Goal: Contribute content

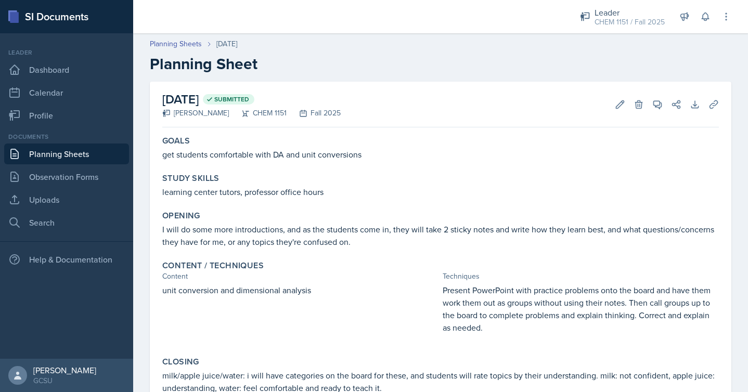
scroll to position [69, 0]
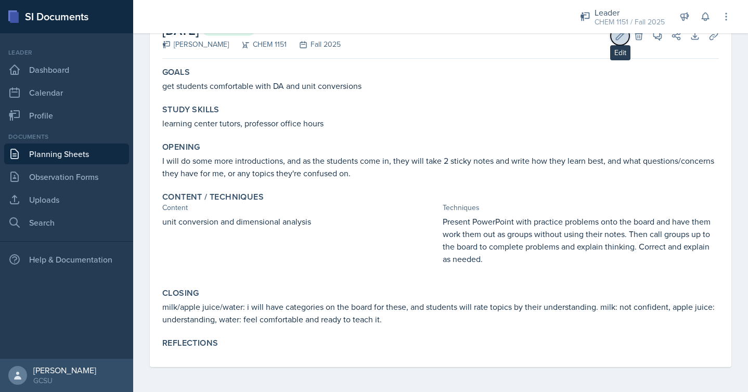
click at [622, 37] on icon at bounding box center [620, 36] width 10 height 10
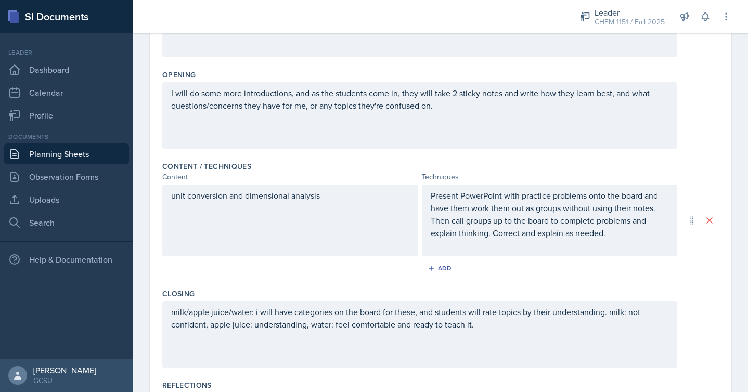
scroll to position [319, 0]
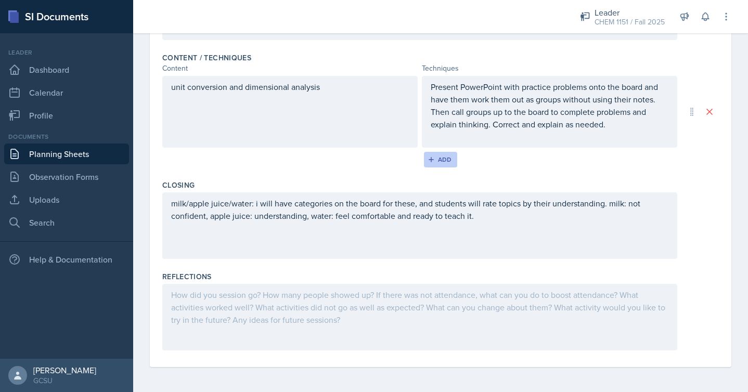
click at [446, 156] on div "Add" at bounding box center [441, 160] width 22 height 8
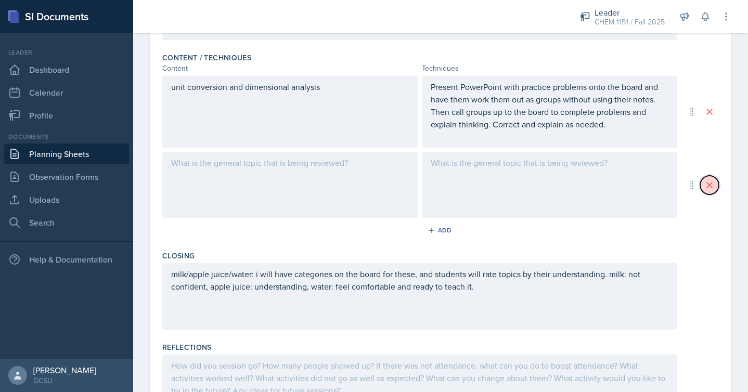
click at [706, 188] on icon at bounding box center [710, 185] width 10 height 10
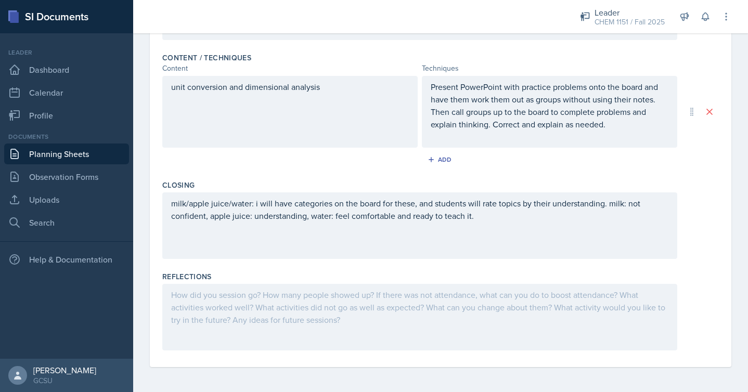
click at [433, 244] on div "milk/apple juice/water: i will have categories on the board for these, and stud…" at bounding box center [419, 226] width 515 height 67
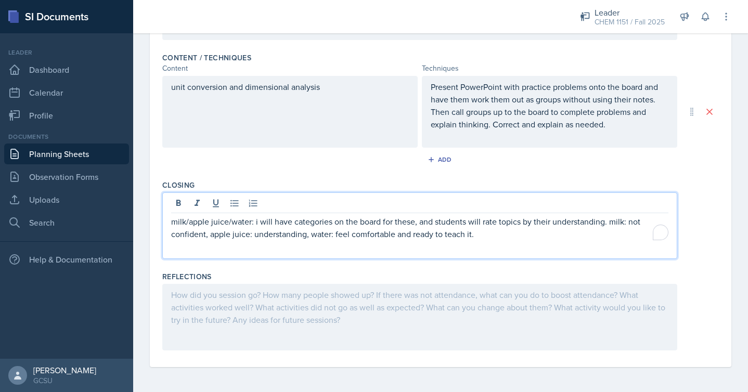
click at [515, 222] on p "milk/apple juice/water: i will have categories on the board for these, and stud…" at bounding box center [419, 227] width 497 height 25
click at [511, 235] on p "milk/apple juice/water: i will have categories on the board for these, and stud…" at bounding box center [419, 227] width 497 height 25
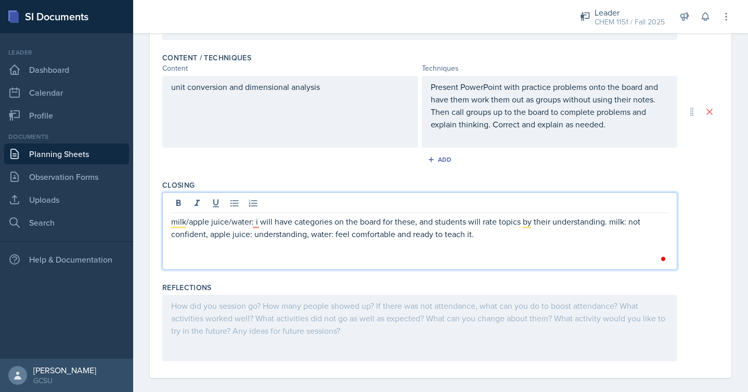
scroll to position [330, 0]
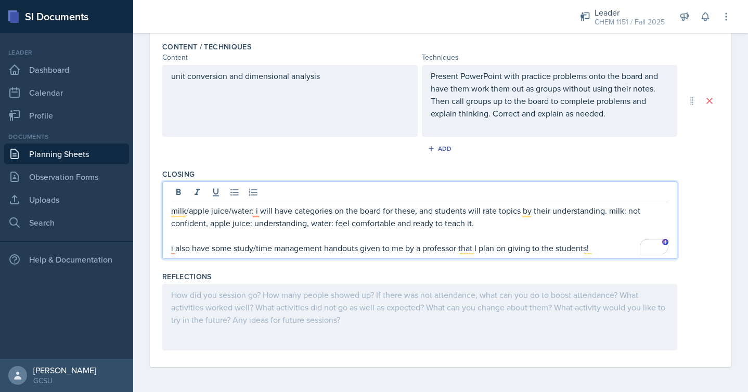
click at [175, 250] on p "i also have some study/time management handouts given to me by a professor that…" at bounding box center [419, 248] width 497 height 12
click at [257, 212] on p "milk/apple juice/water: i will have categories on the board for these, and stud…" at bounding box center [419, 216] width 497 height 25
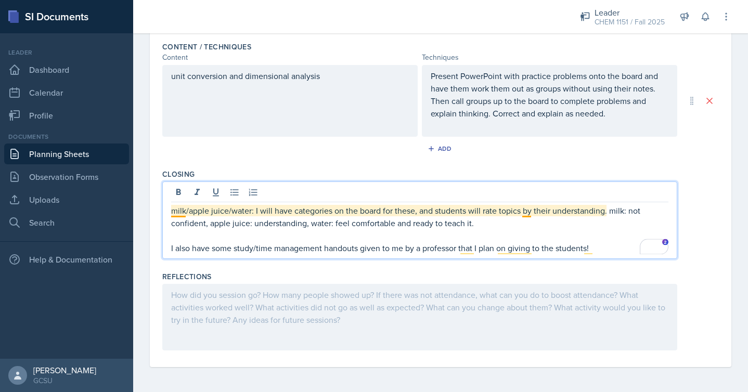
click at [175, 214] on p "milk/apple juice/water: I will have categories on the board for these, and stud…" at bounding box center [419, 216] width 497 height 25
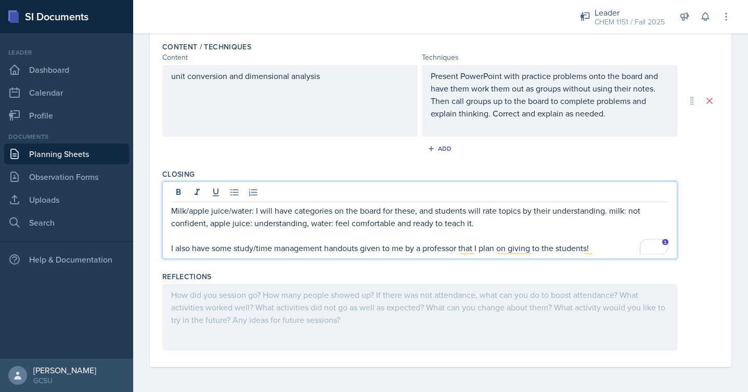
click at [599, 242] on p "I also have some study/time management handouts given to me by a professor that…" at bounding box center [419, 248] width 497 height 12
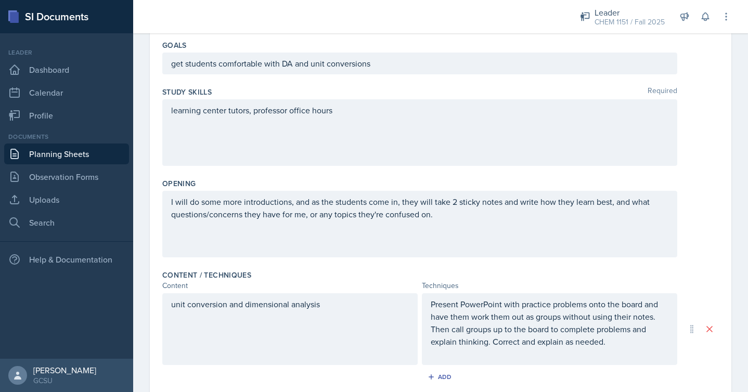
scroll to position [0, 0]
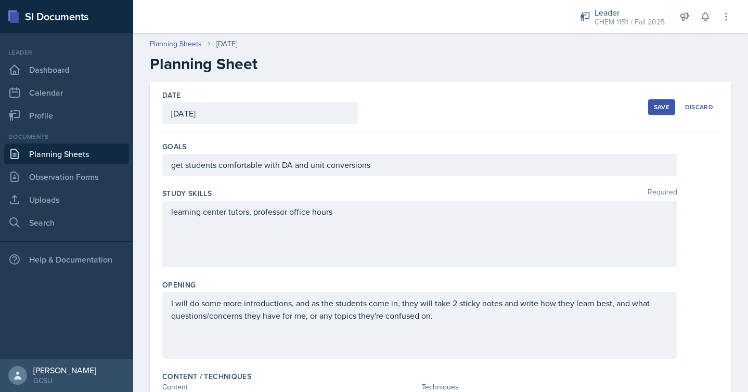
click at [670, 104] on button "Save" at bounding box center [661, 107] width 27 height 16
